Goal: Ask a question: Seek information or help from site administrators or community

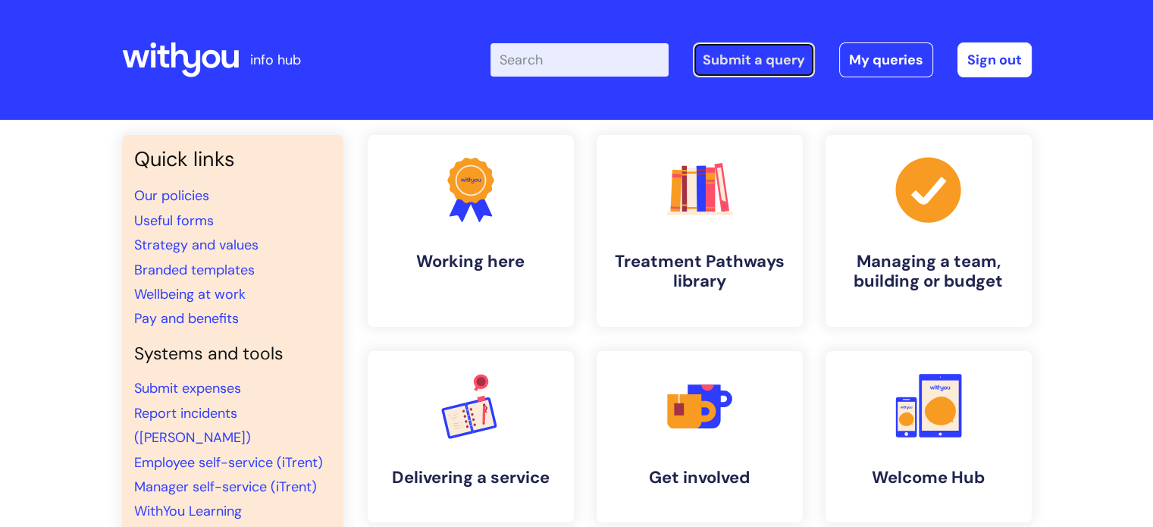
click at [755, 63] on link "Submit a query" at bounding box center [754, 59] width 122 height 35
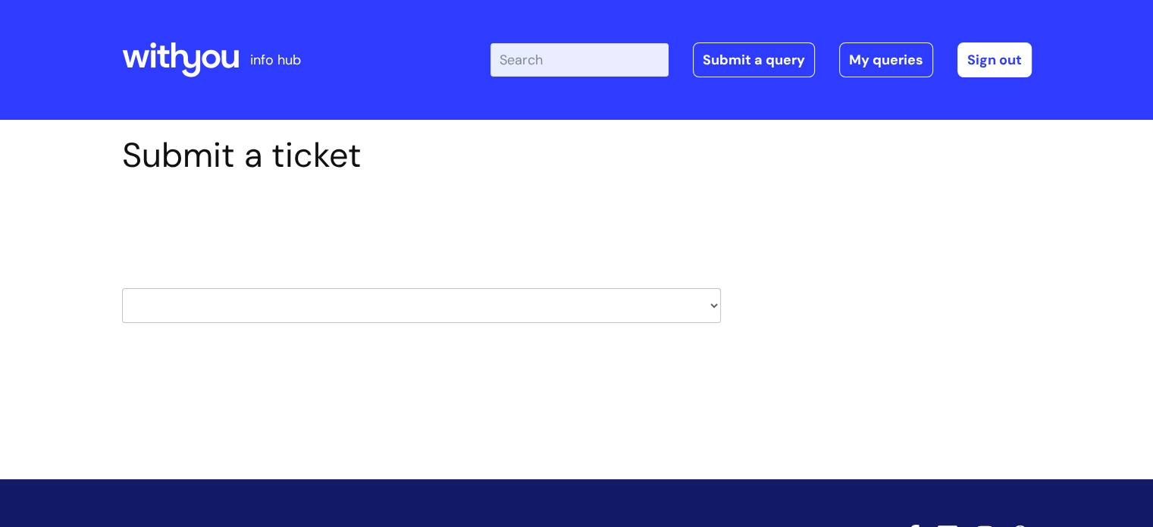
click at [711, 306] on select "HR / People IT and Support Clinical Drug Alerts Finance Accounts Data Support T…" at bounding box center [421, 305] width 599 height 35
select select "insurance"
click at [122, 288] on select "HR / People IT and Support Clinical Drug Alerts Finance Accounts Data Support T…" at bounding box center [421, 305] width 599 height 35
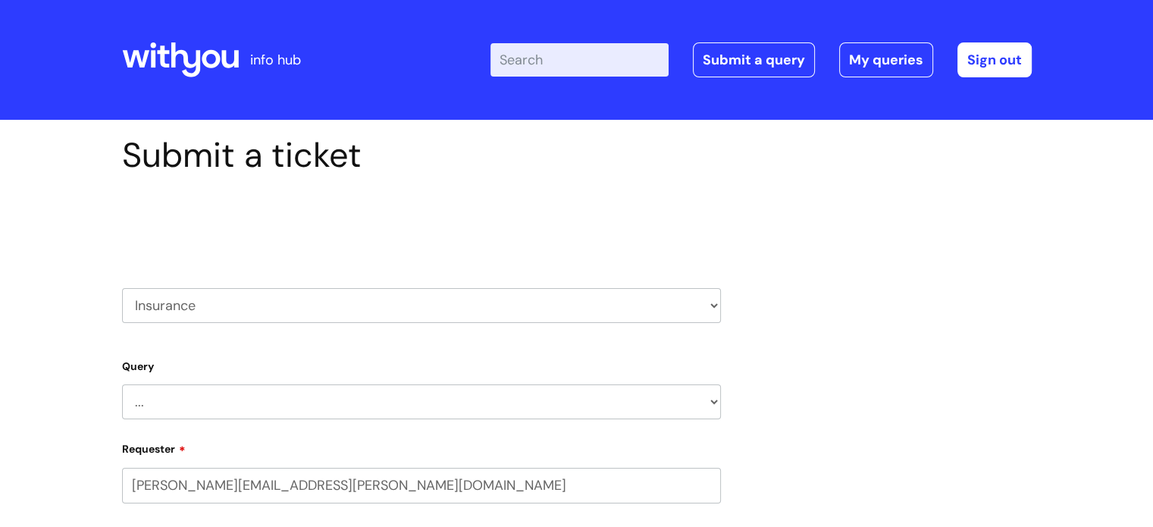
click at [316, 403] on select "... New property to be added New vehicle to be added Notice of claim General En…" at bounding box center [421, 401] width 599 height 35
select select "General Enquiry"
click at [122, 384] on select "... New property to be added New vehicle to be added Notice of claim General En…" at bounding box center [421, 401] width 599 height 35
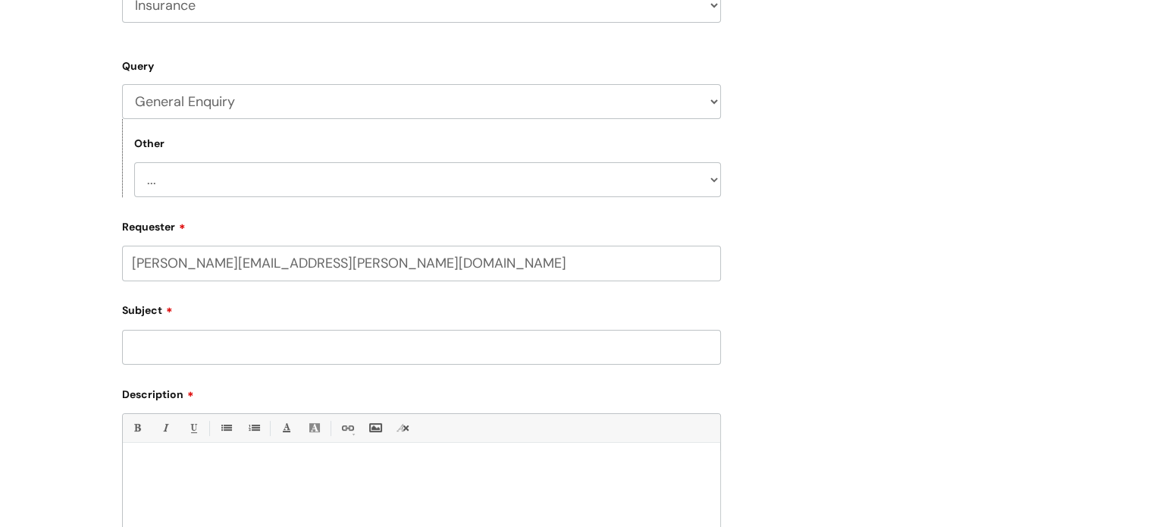
scroll to position [308, 0]
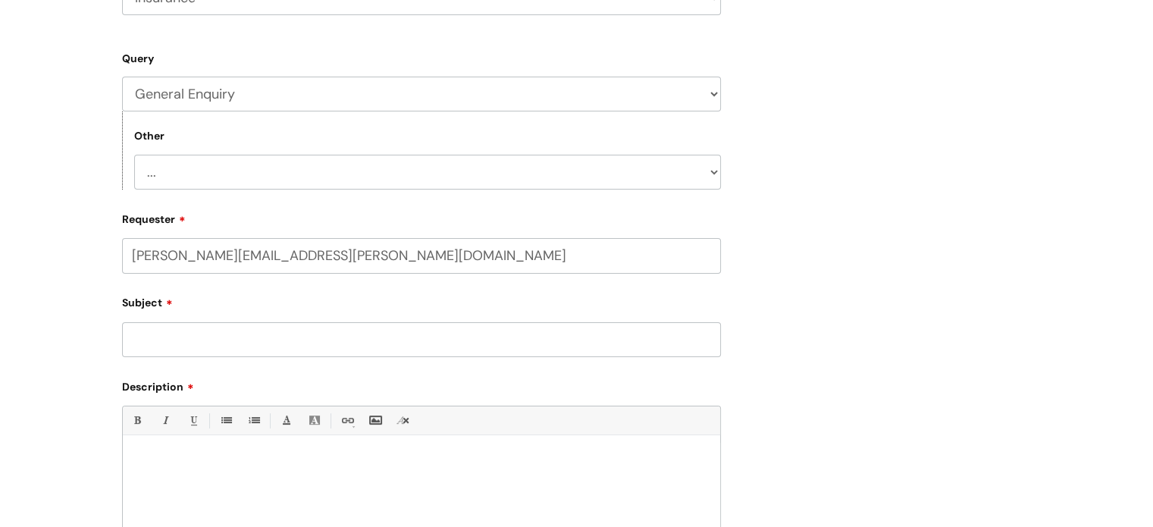
click at [305, 180] on select "... Other" at bounding box center [427, 172] width 587 height 35
click at [134, 155] on select "... Other" at bounding box center [427, 172] width 587 height 35
click at [268, 336] on input "Subject" at bounding box center [421, 339] width 599 height 35
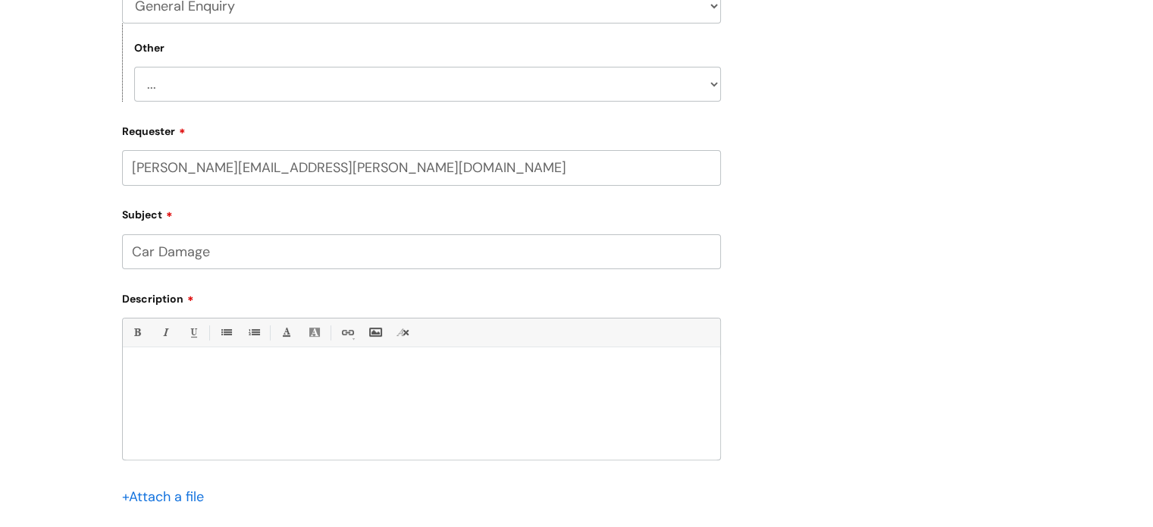
scroll to position [400, 0]
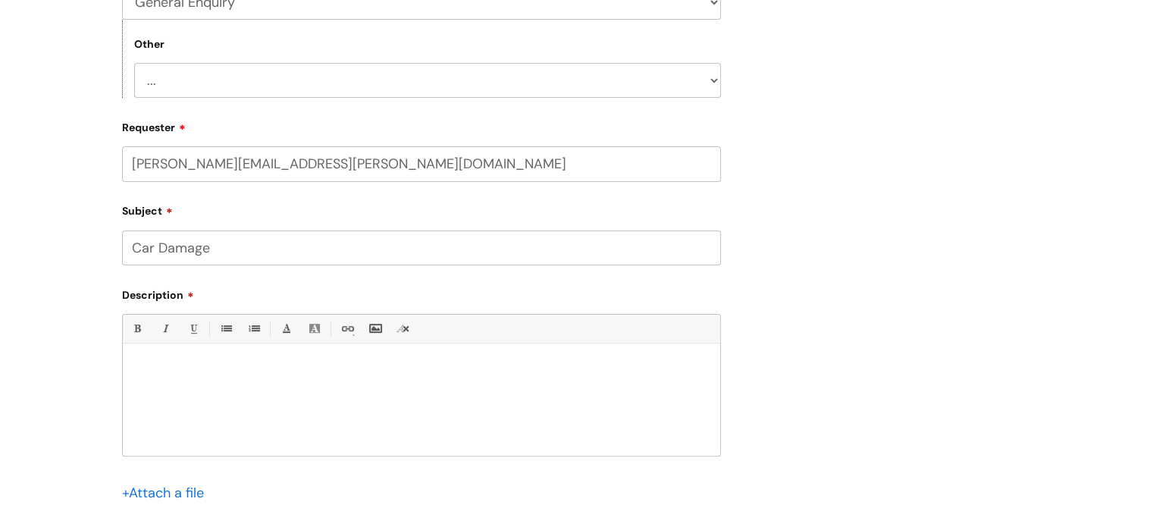
type input "Car Damage"
click at [207, 360] on div at bounding box center [421, 403] width 597 height 105
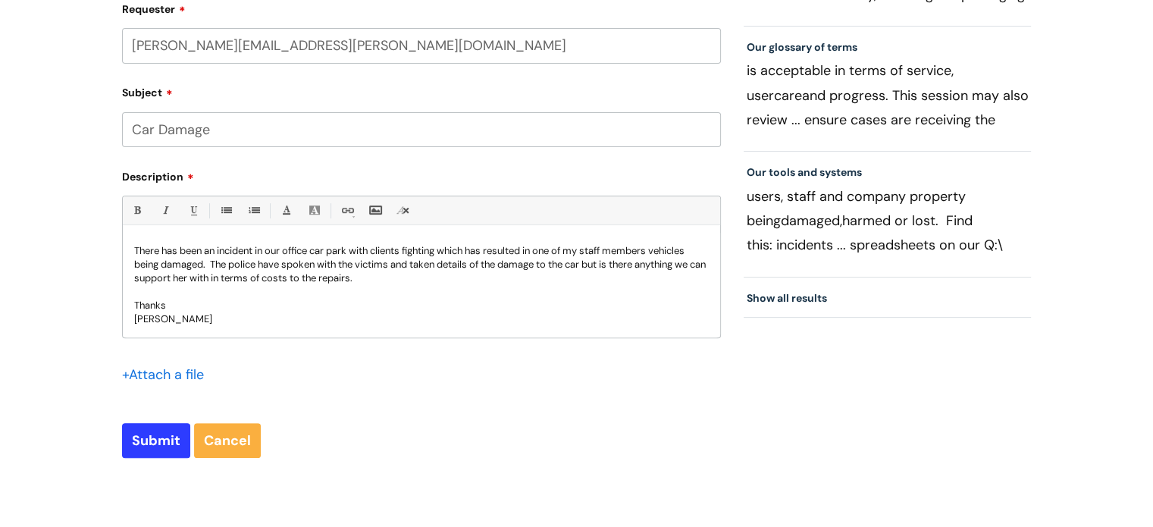
scroll to position [525, 0]
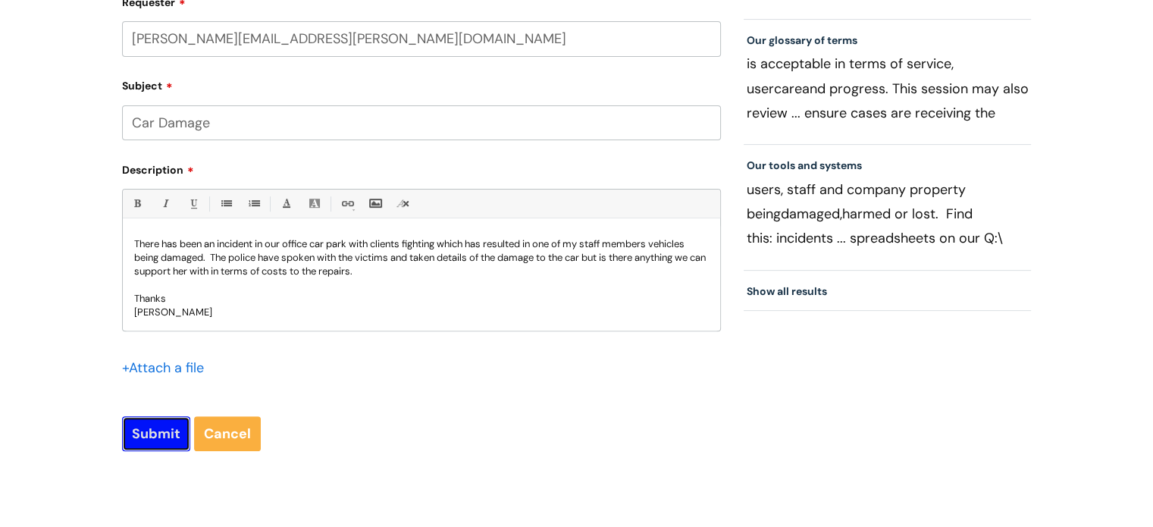
click at [154, 432] on input "Submit" at bounding box center [156, 433] width 68 height 35
type input "Please Wait..."
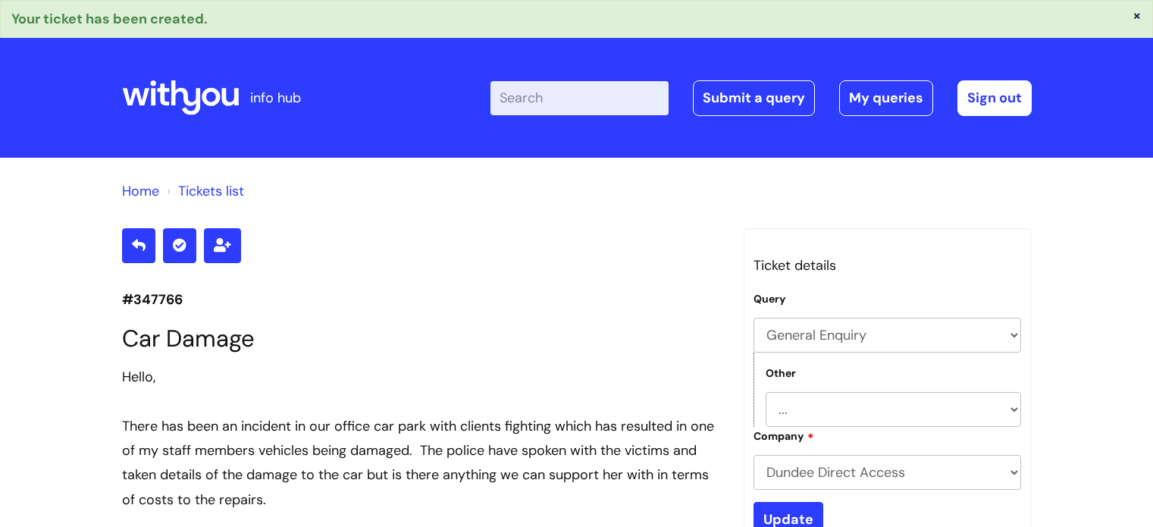
select select "General Enquiry"
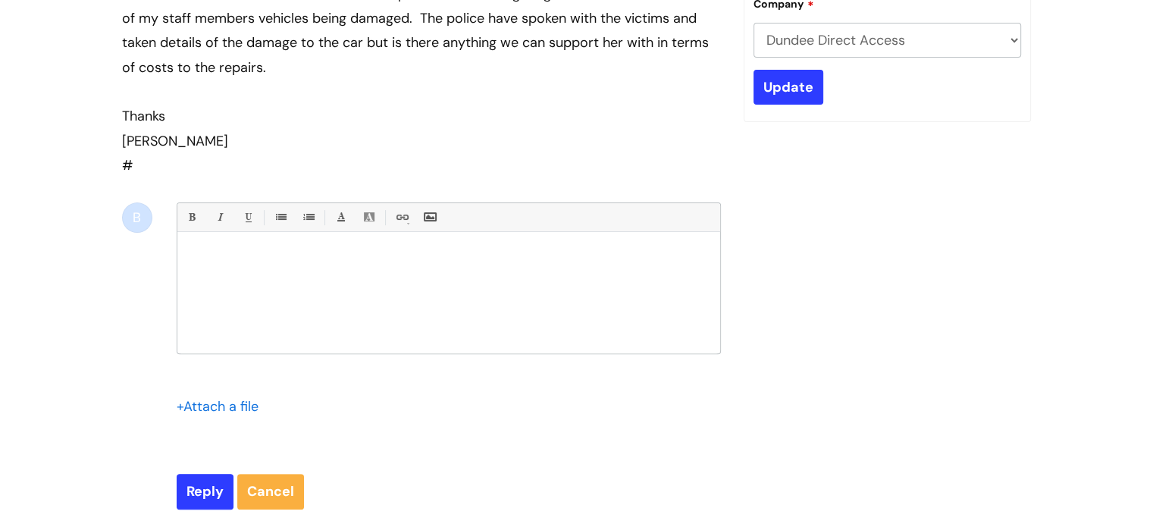
scroll to position [431, 0]
